Goal: Task Accomplishment & Management: Complete application form

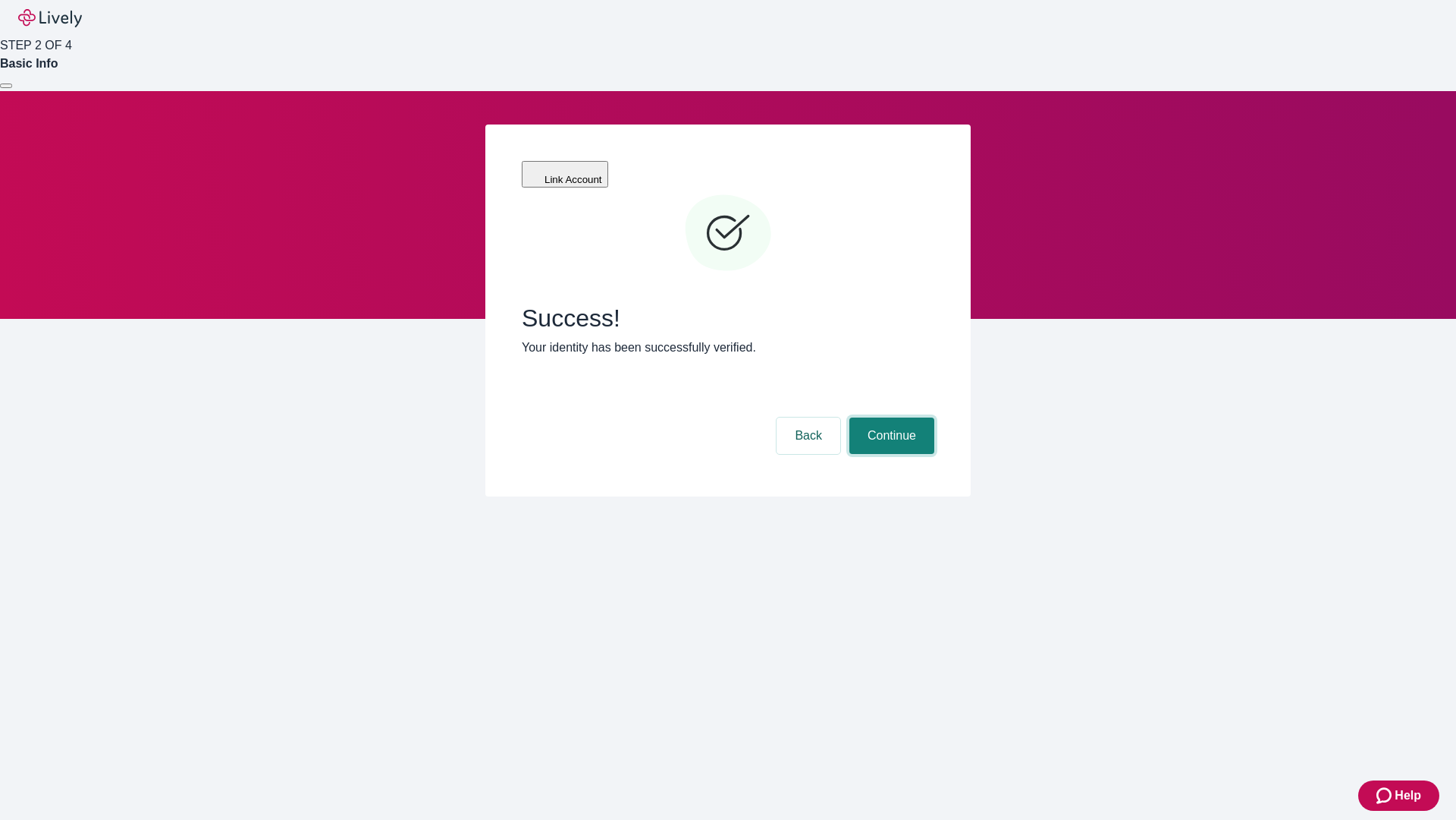
click at [890, 418] on button "Continue" at bounding box center [892, 436] width 85 height 37
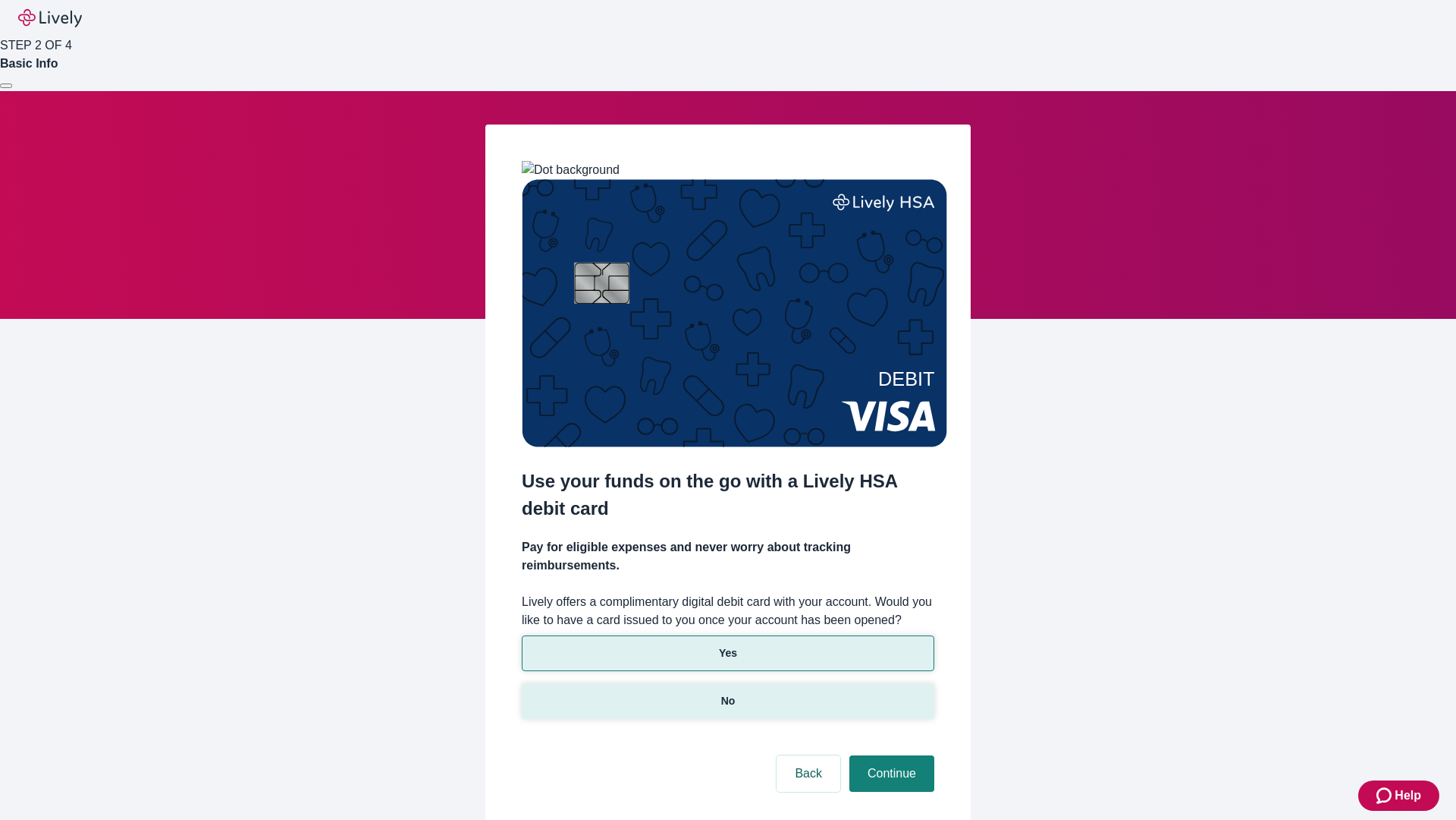
click at [728, 693] on p "No" at bounding box center [728, 701] width 15 height 16
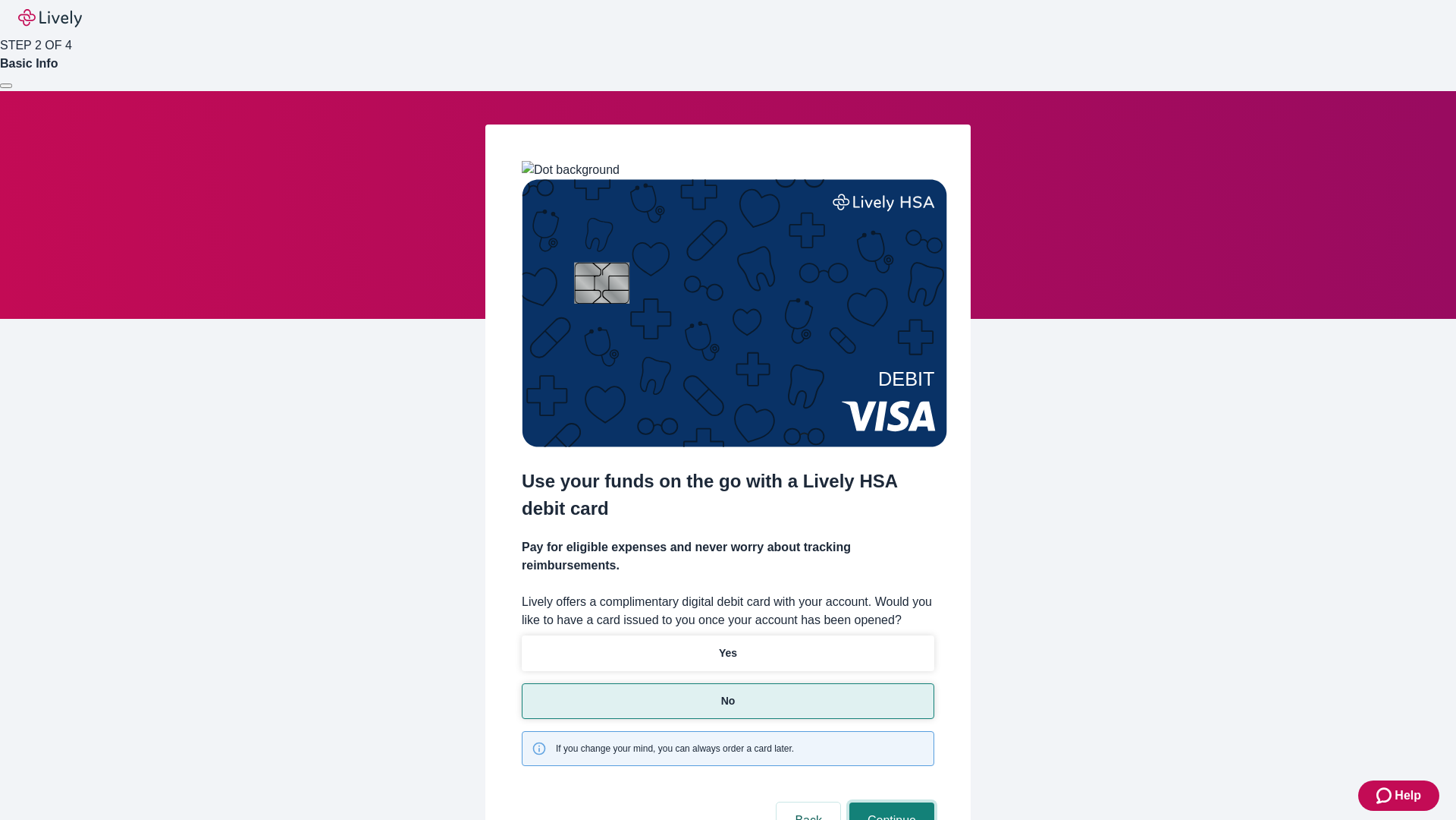
click at [890, 802] on button "Continue" at bounding box center [892, 820] width 85 height 37
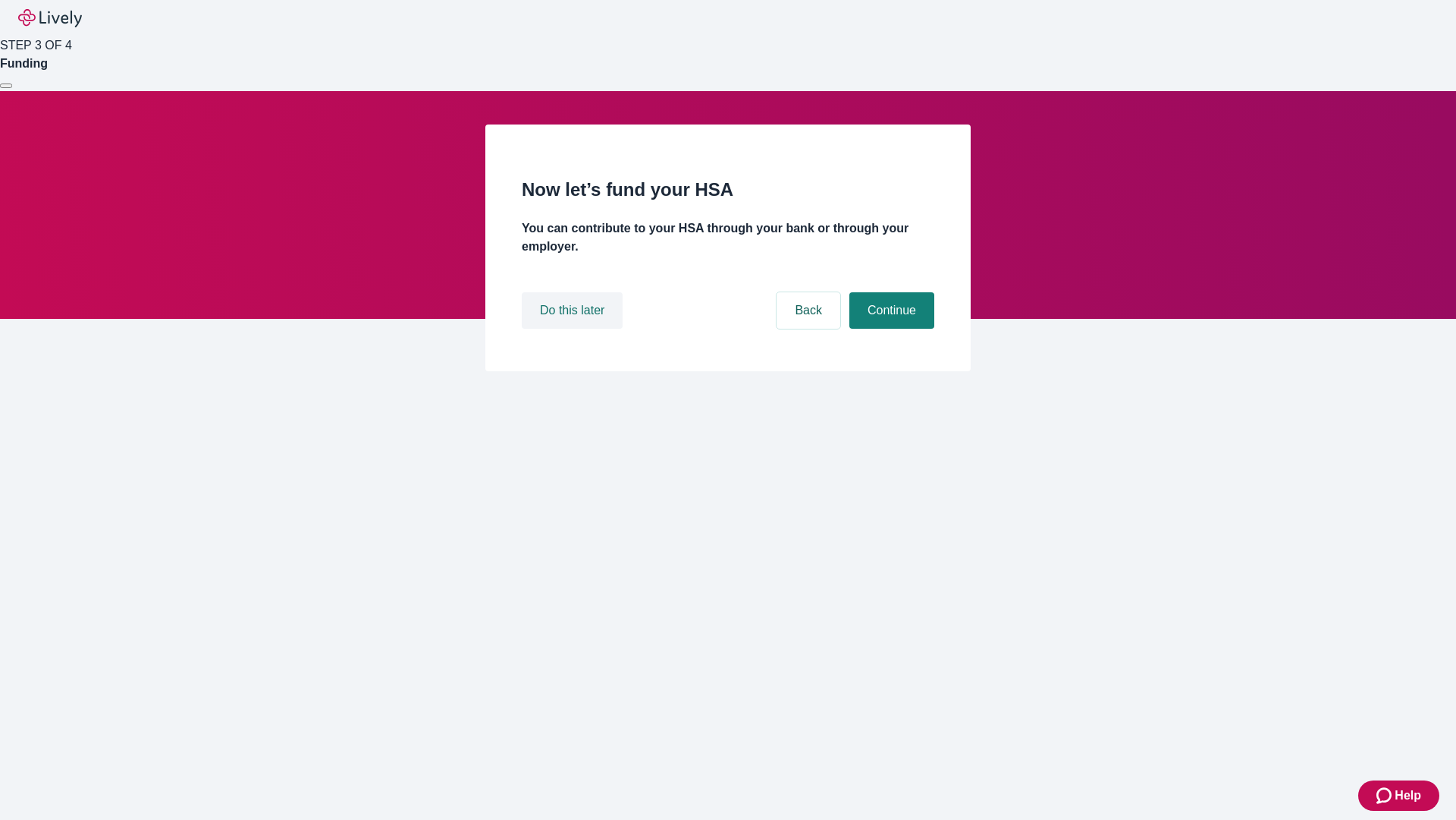
click at [575, 329] on button "Do this later" at bounding box center [572, 310] width 101 height 37
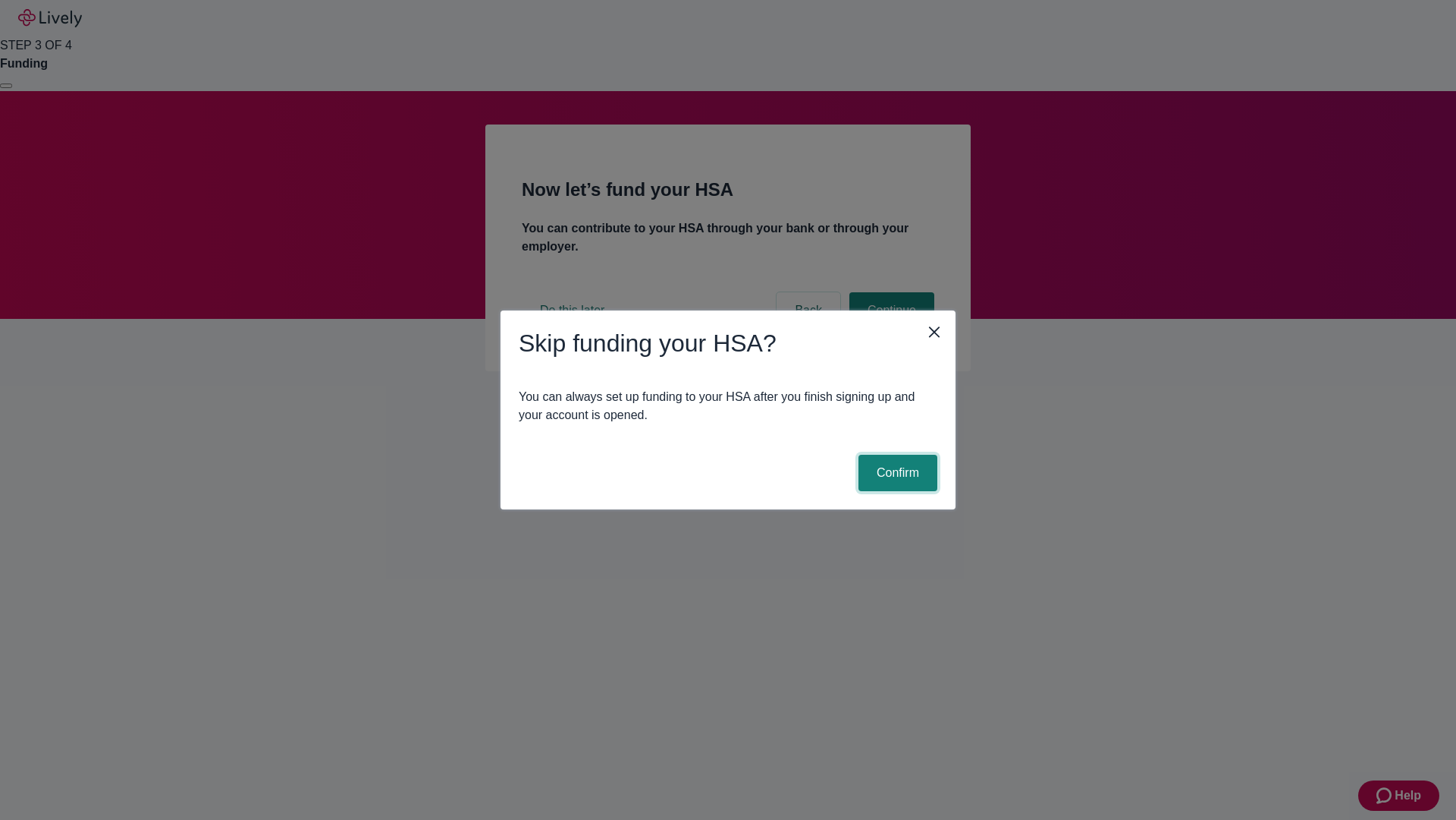
click at [896, 473] on button "Confirm" at bounding box center [898, 472] width 79 height 37
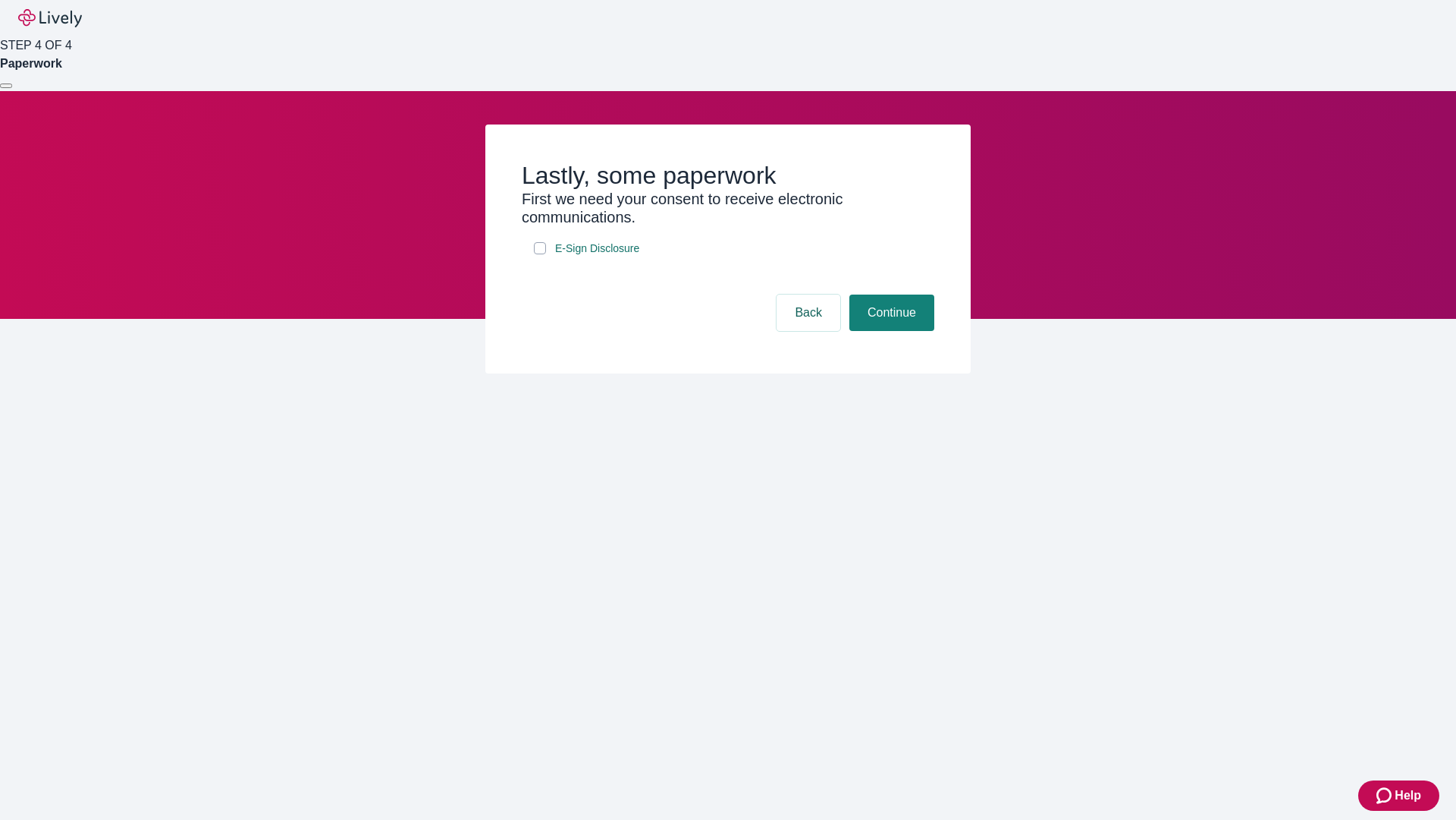
click at [540, 254] on input "E-Sign Disclosure" at bounding box center [540, 248] width 12 height 12
checkbox input "true"
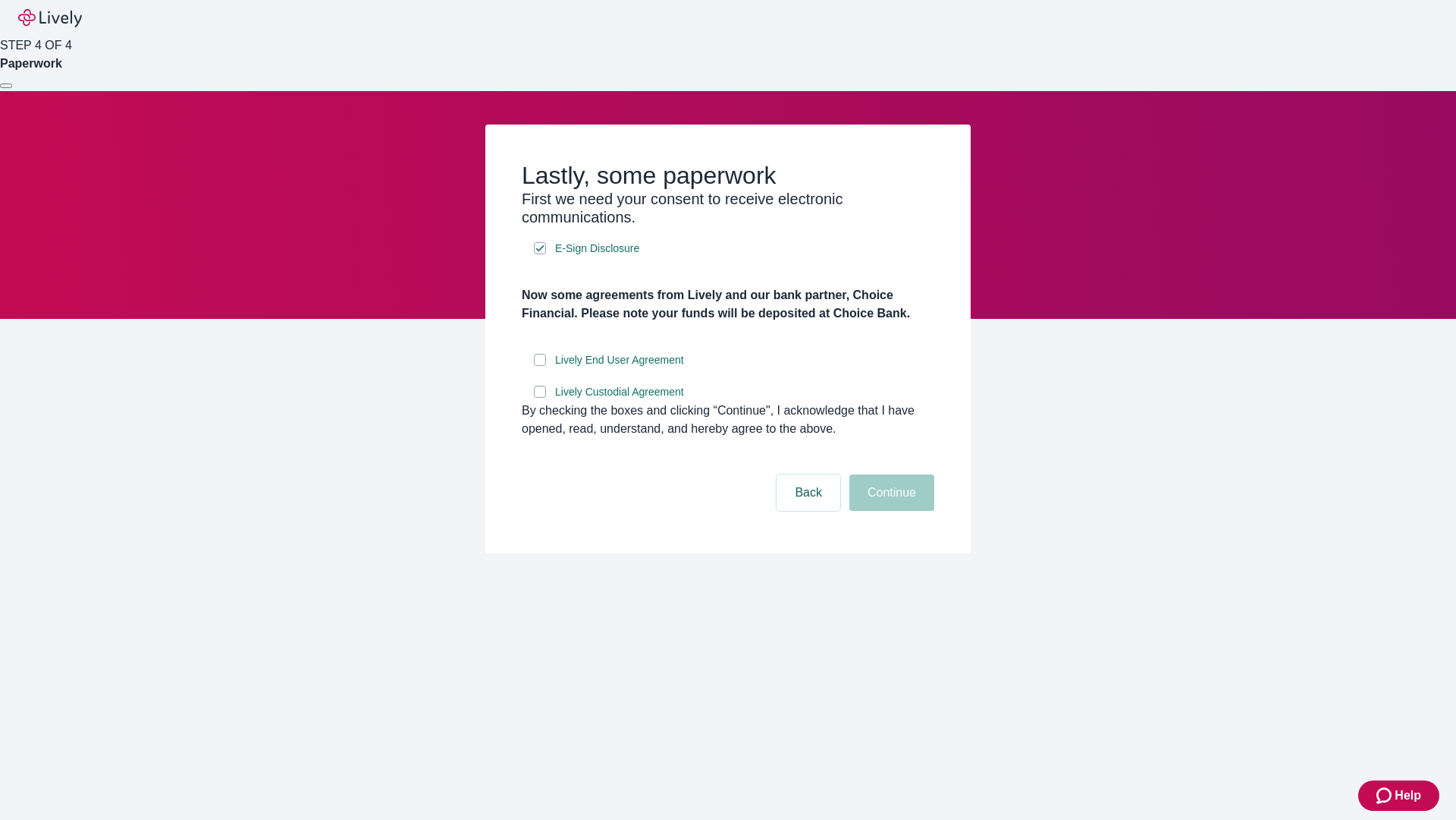
click at [540, 366] on input "Lively End User Agreement" at bounding box center [540, 359] width 12 height 12
checkbox input "true"
click at [540, 397] on input "Lively Custodial Agreement" at bounding box center [540, 391] width 12 height 12
checkbox input "true"
click at [890, 511] on button "Continue" at bounding box center [892, 493] width 85 height 37
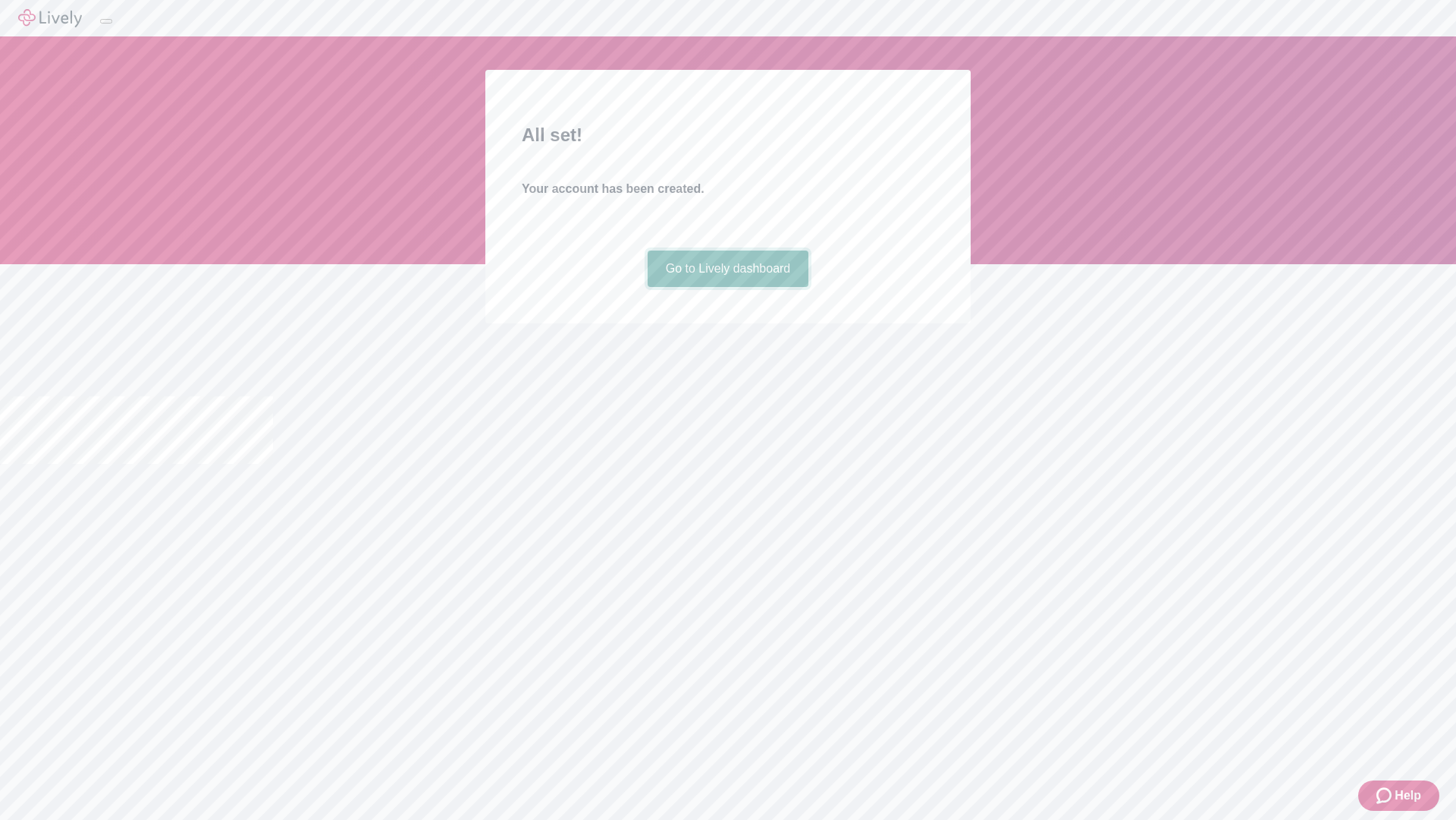
click at [728, 287] on link "Go to Lively dashboard" at bounding box center [728, 269] width 162 height 37
